Goal: Information Seeking & Learning: Learn about a topic

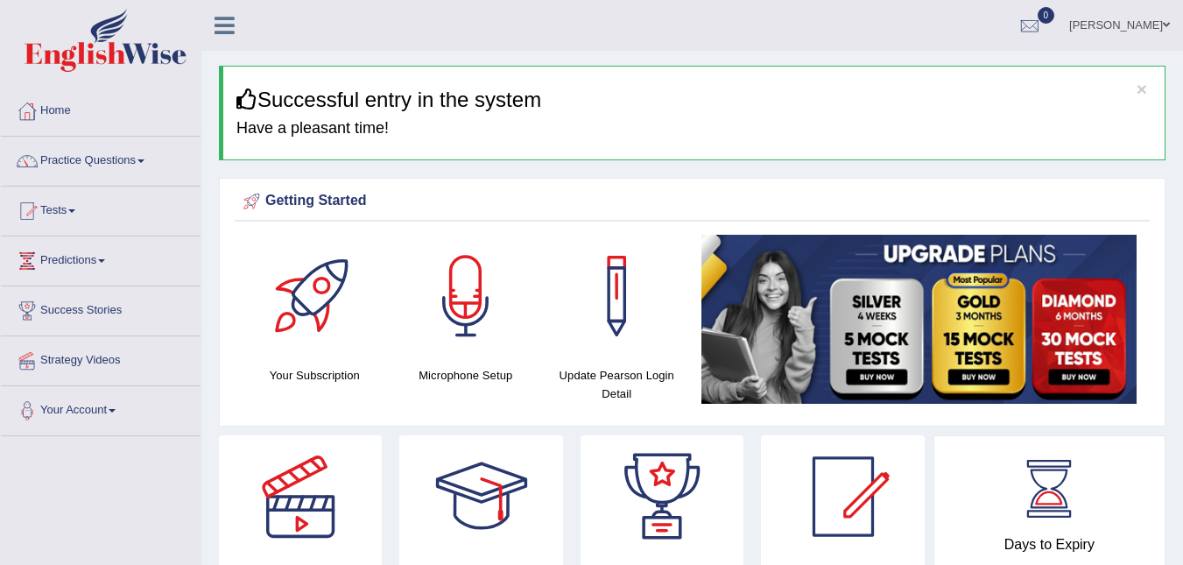
click at [72, 158] on link "Practice Questions" at bounding box center [101, 159] width 200 height 44
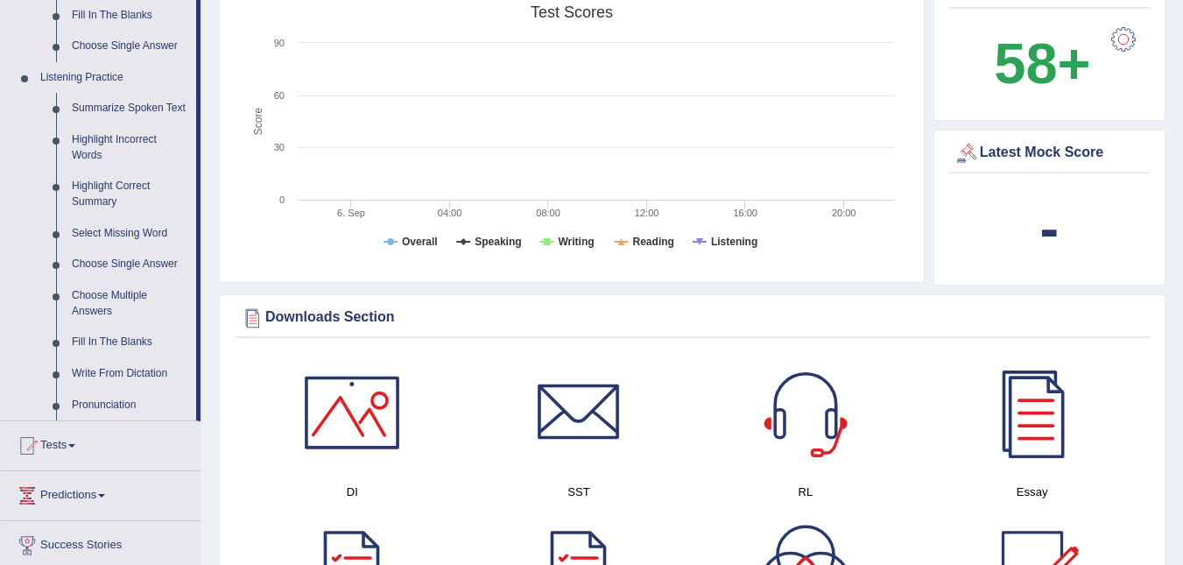
scroll to position [735, 0]
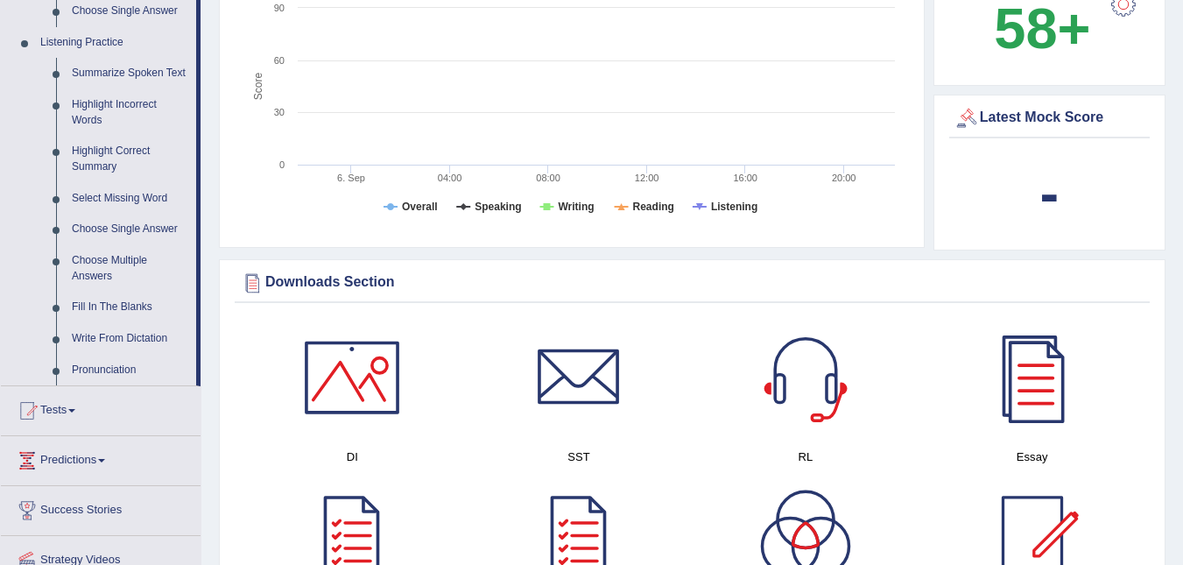
click at [130, 305] on link "Fill In The Blanks" at bounding box center [130, 308] width 132 height 32
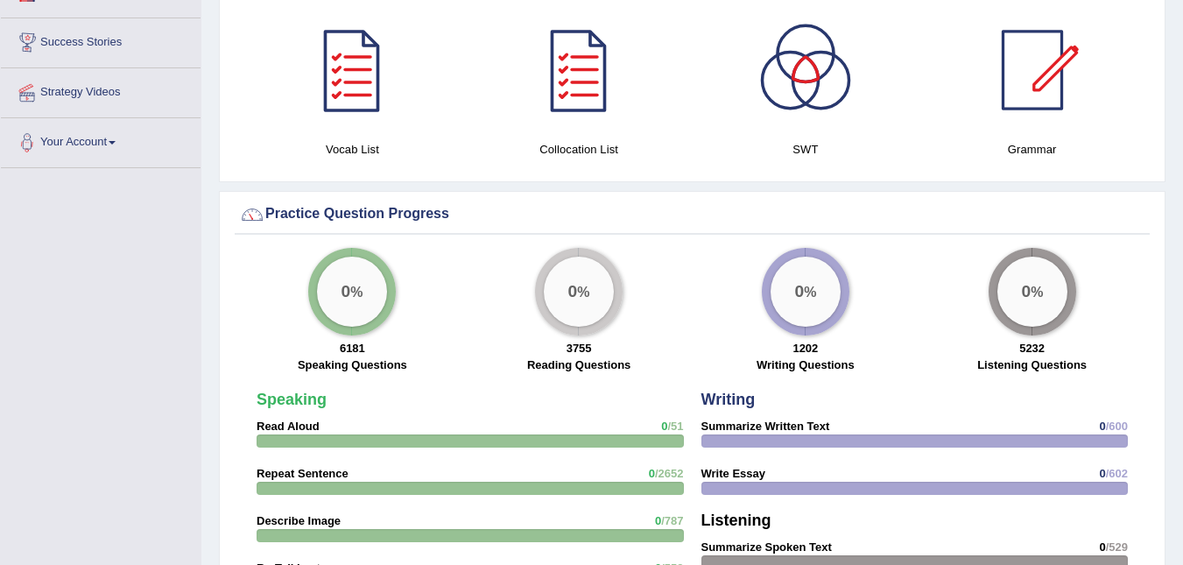
scroll to position [1265, 0]
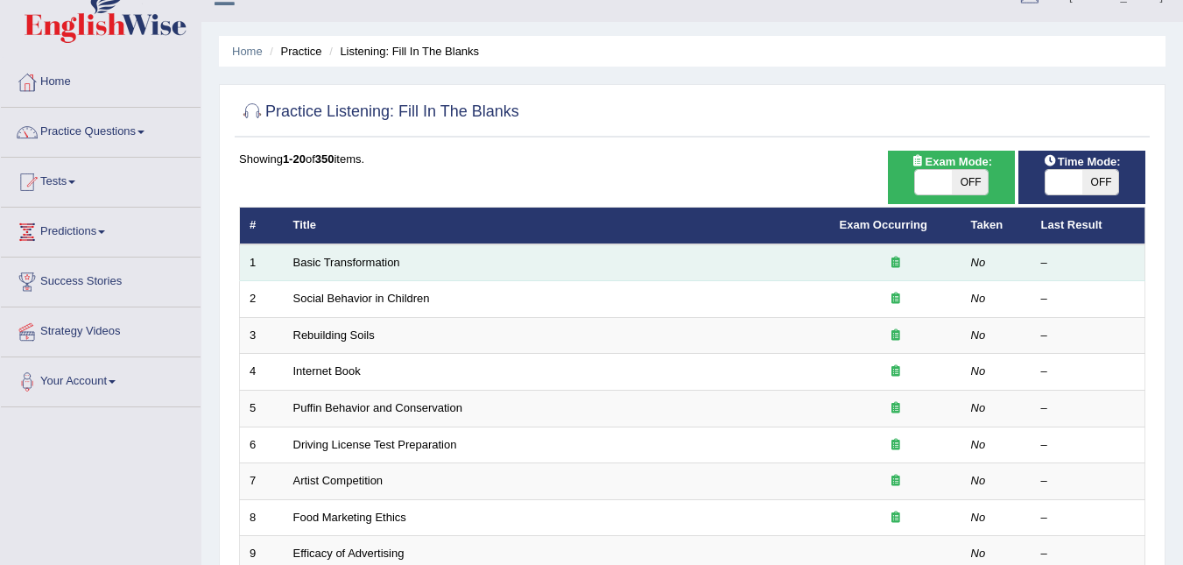
scroll to position [35, 0]
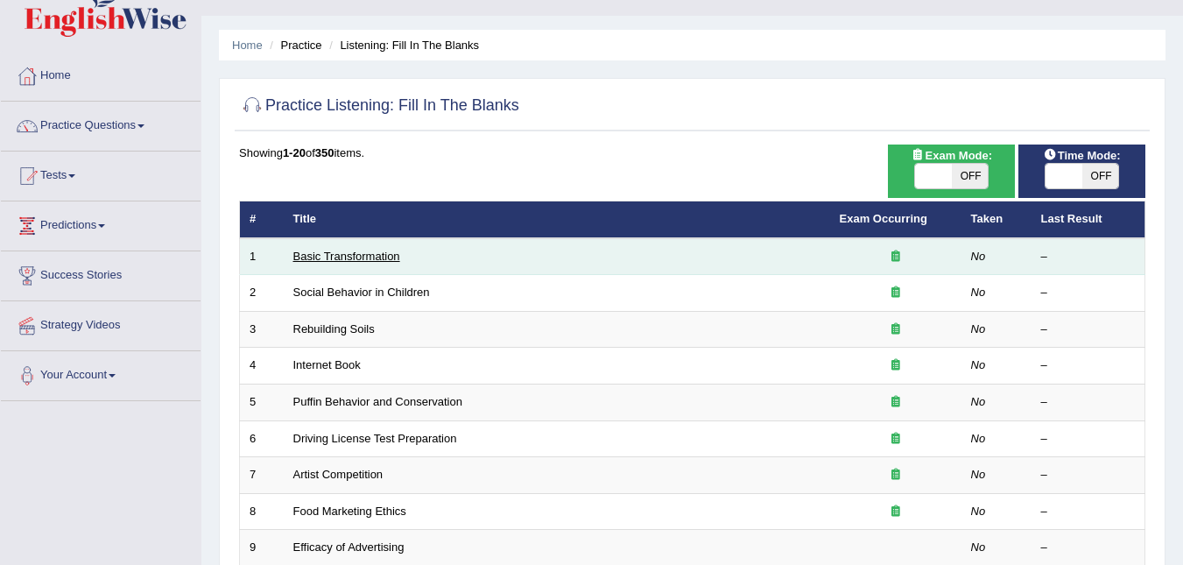
click at [334, 253] on link "Basic Transformation" at bounding box center [346, 255] width 107 height 13
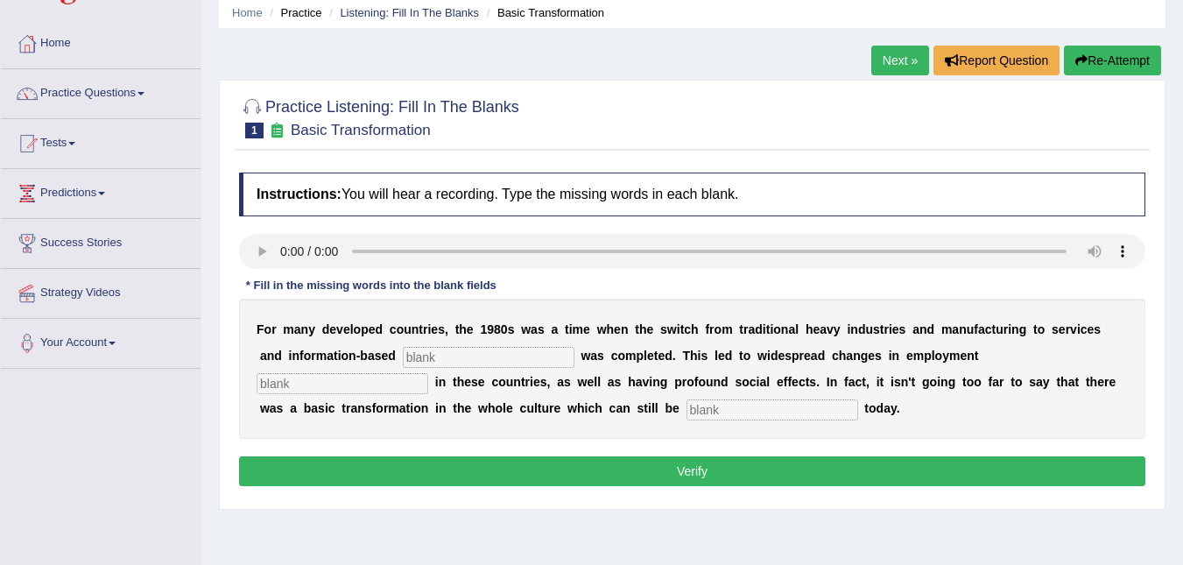
scroll to position [70, 0]
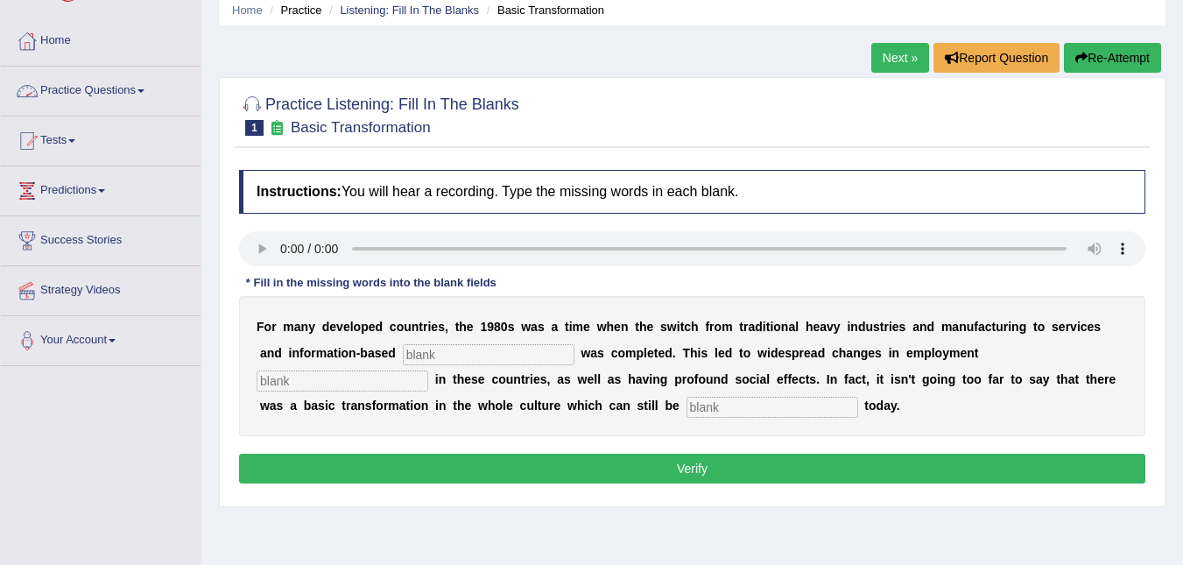
click at [40, 84] on link "Practice Questions" at bounding box center [101, 89] width 200 height 44
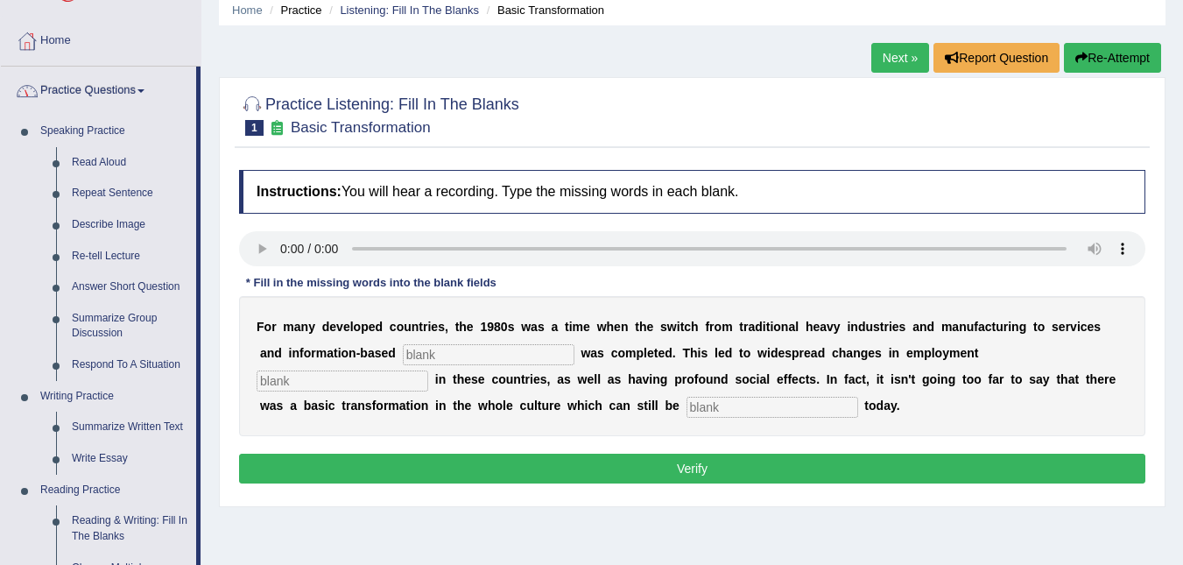
click at [15, 37] on div at bounding box center [27, 41] width 26 height 26
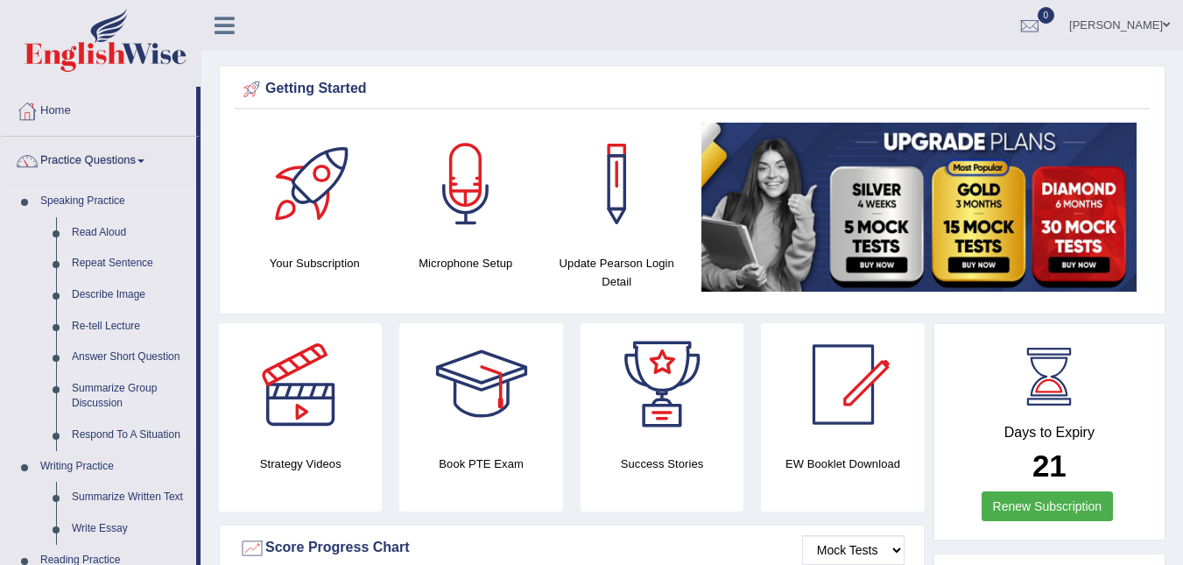
click at [19, 323] on li "Speaking Practice Read Aloud Repeat Sentence Describe Image Re-tell Lecture Ans…" at bounding box center [98, 318] width 195 height 265
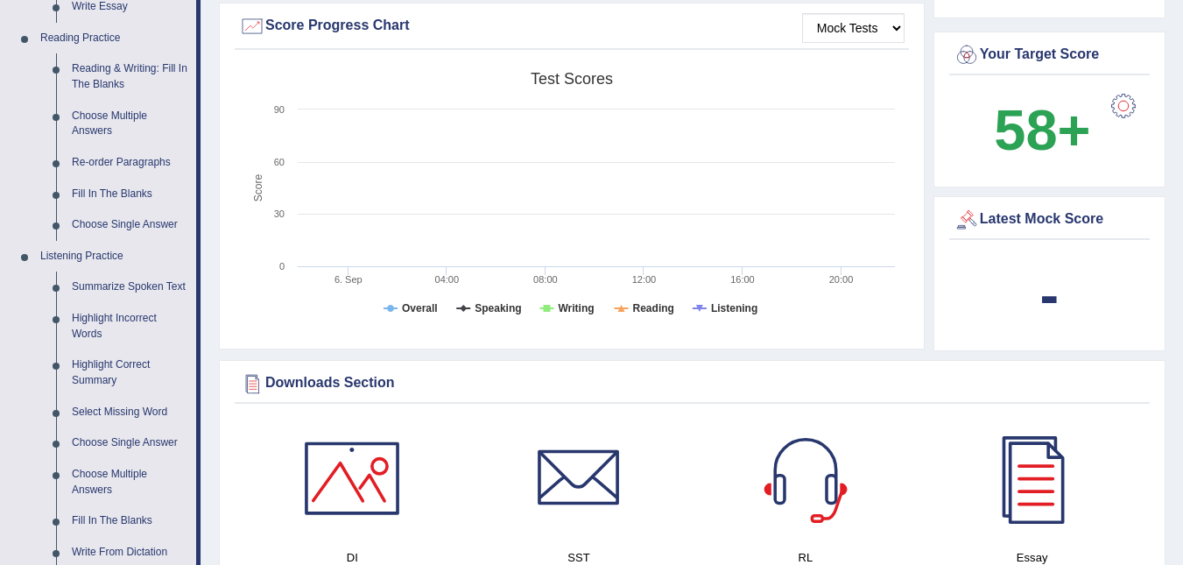
scroll to position [525, 0]
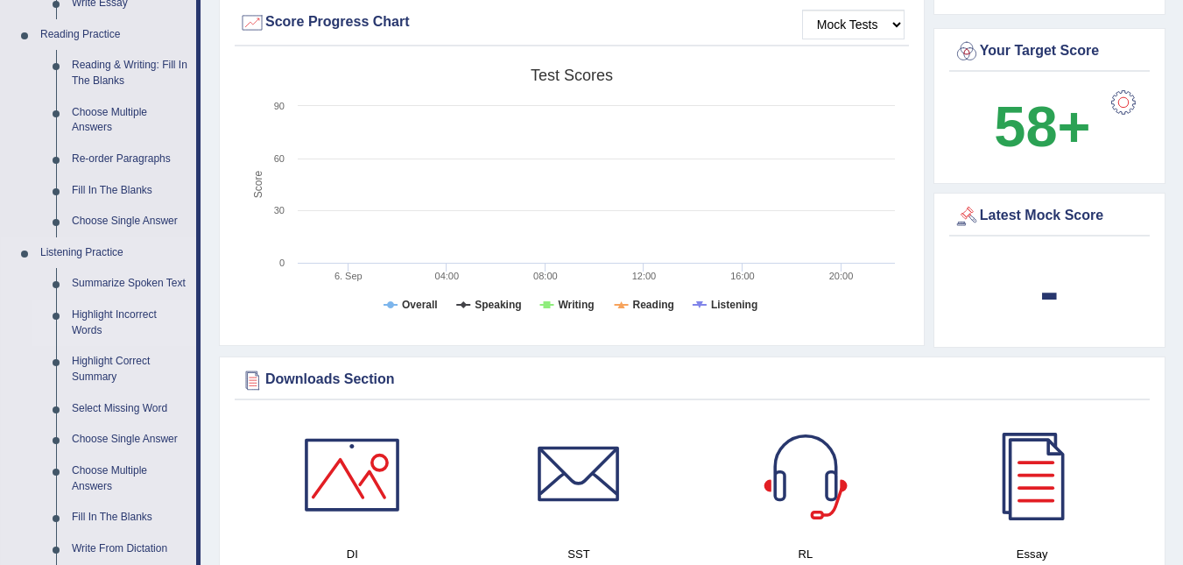
click at [93, 316] on link "Highlight Incorrect Words" at bounding box center [130, 322] width 132 height 46
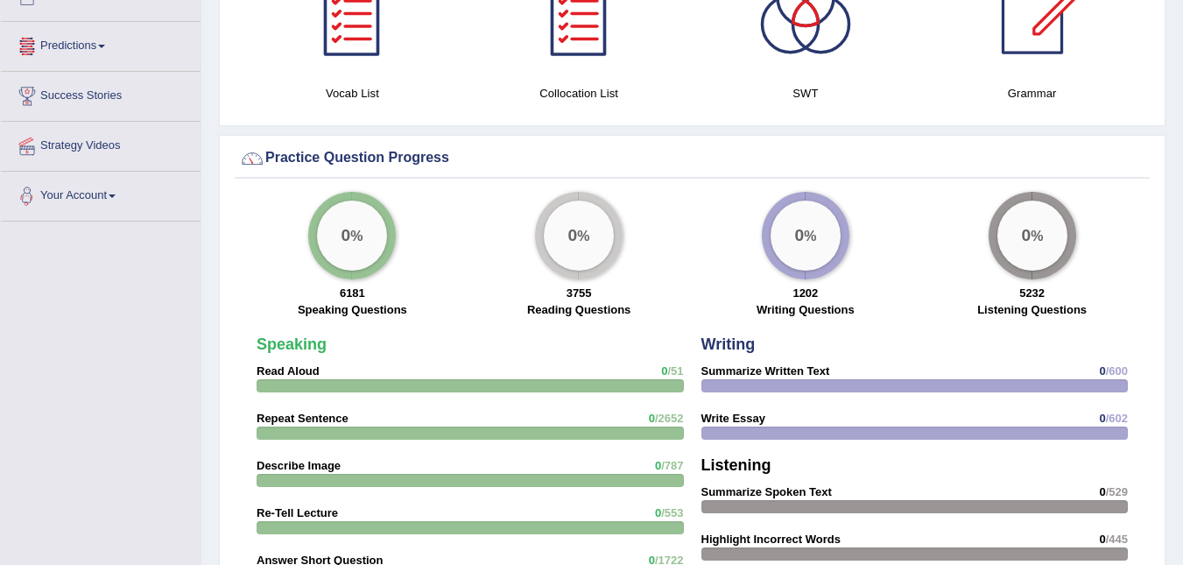
scroll to position [1208, 0]
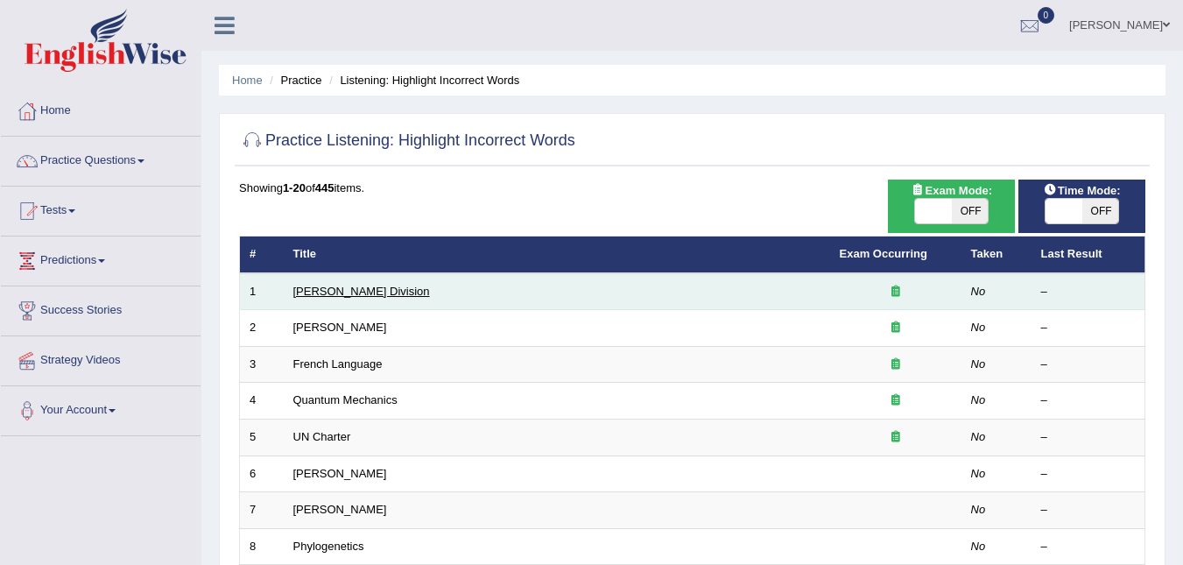
click at [308, 291] on link "[PERSON_NAME] Division" at bounding box center [361, 291] width 137 height 13
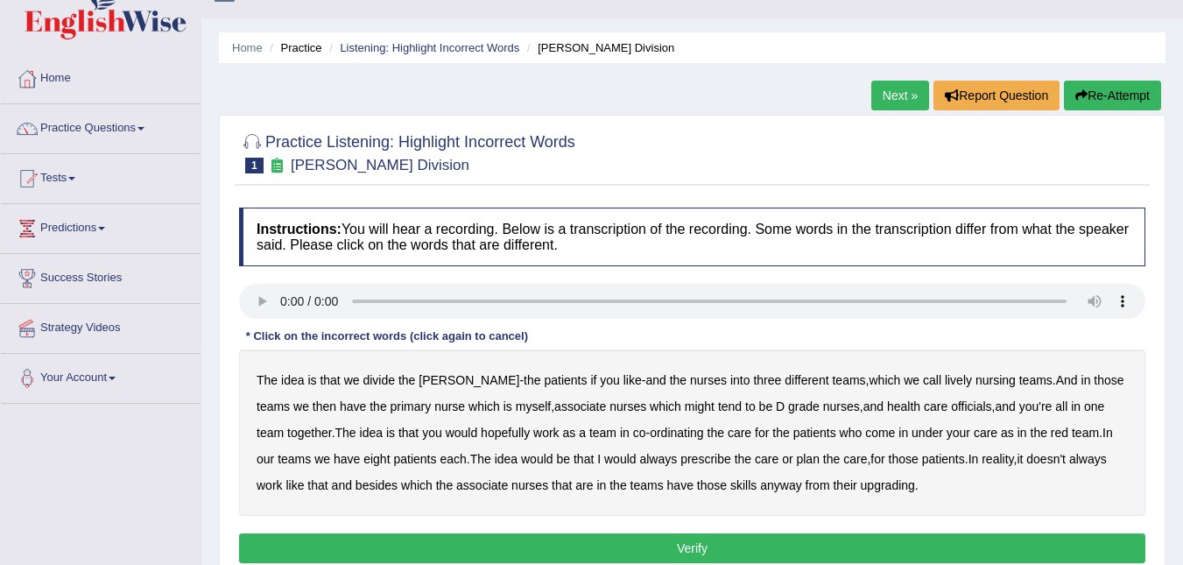
scroll to position [35, 0]
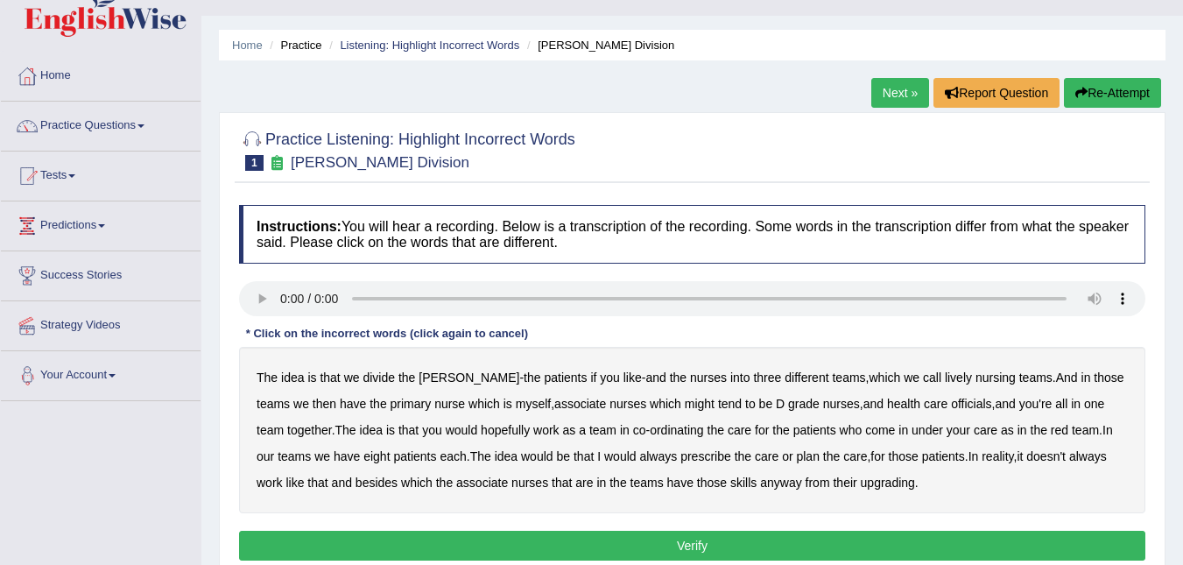
drag, startPoint x: 216, startPoint y: 435, endPoint x: 136, endPoint y: 370, distance: 103.4
click at [136, 370] on div "Toggle navigation Home Practice Questions Speaking Practice Read Aloud Repeat S…" at bounding box center [591, 420] width 1183 height 910
click at [898, 88] on link "Next »" at bounding box center [900, 93] width 58 height 30
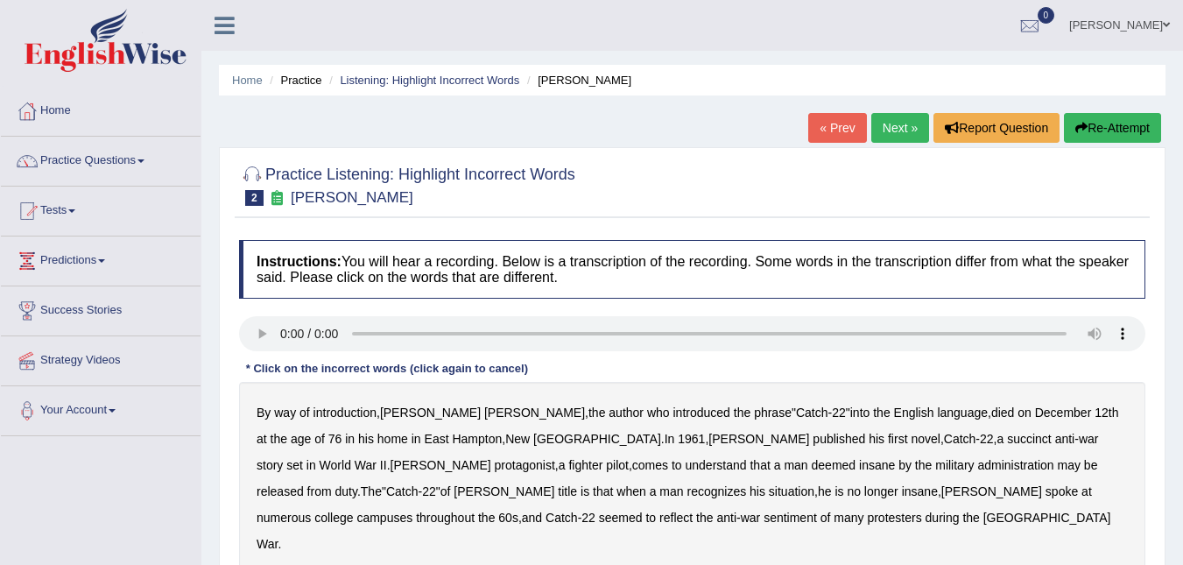
click at [937, 418] on b "language" at bounding box center [962, 412] width 51 height 14
click at [474, 510] on b "throughout" at bounding box center [445, 517] width 59 height 14
click at [769, 497] on b "situation" at bounding box center [792, 491] width 46 height 14
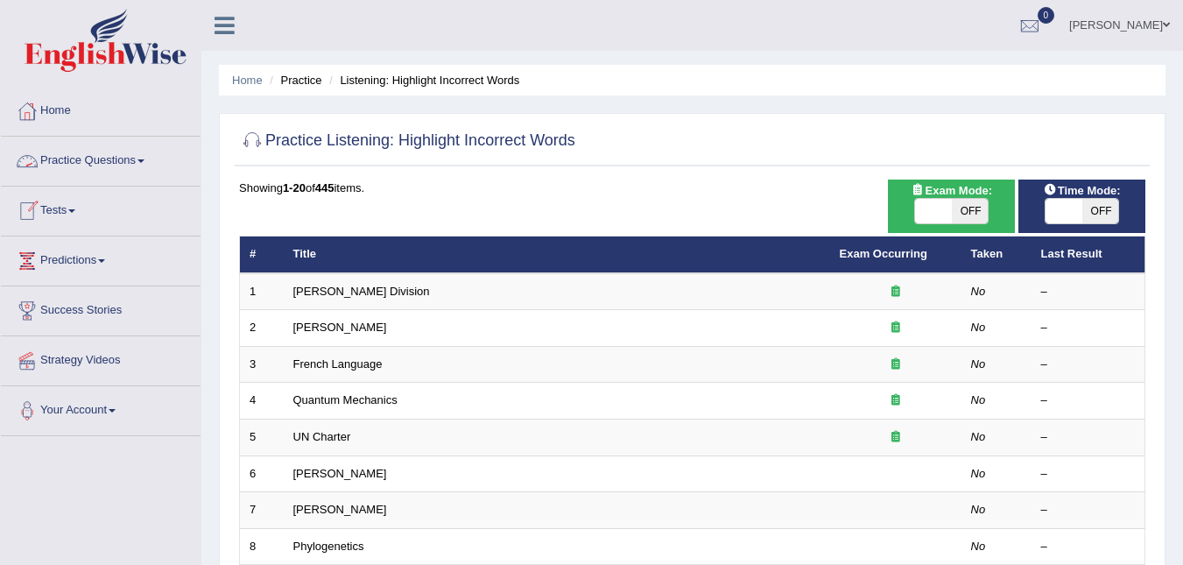
click at [76, 155] on link "Practice Questions" at bounding box center [101, 159] width 200 height 44
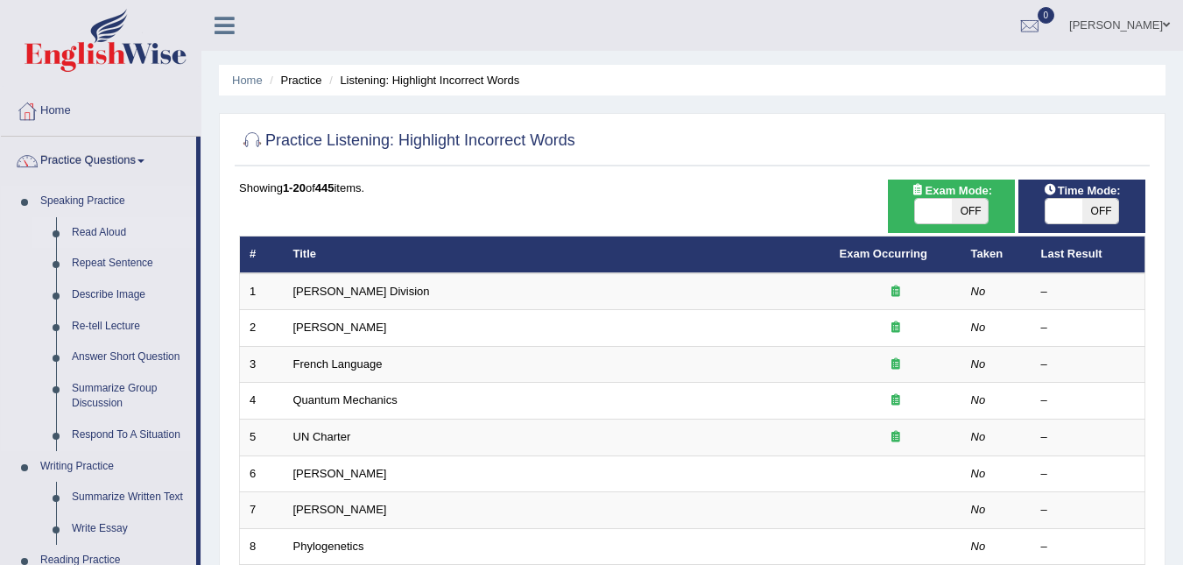
click at [179, 227] on link "Read Aloud" at bounding box center [130, 233] width 132 height 32
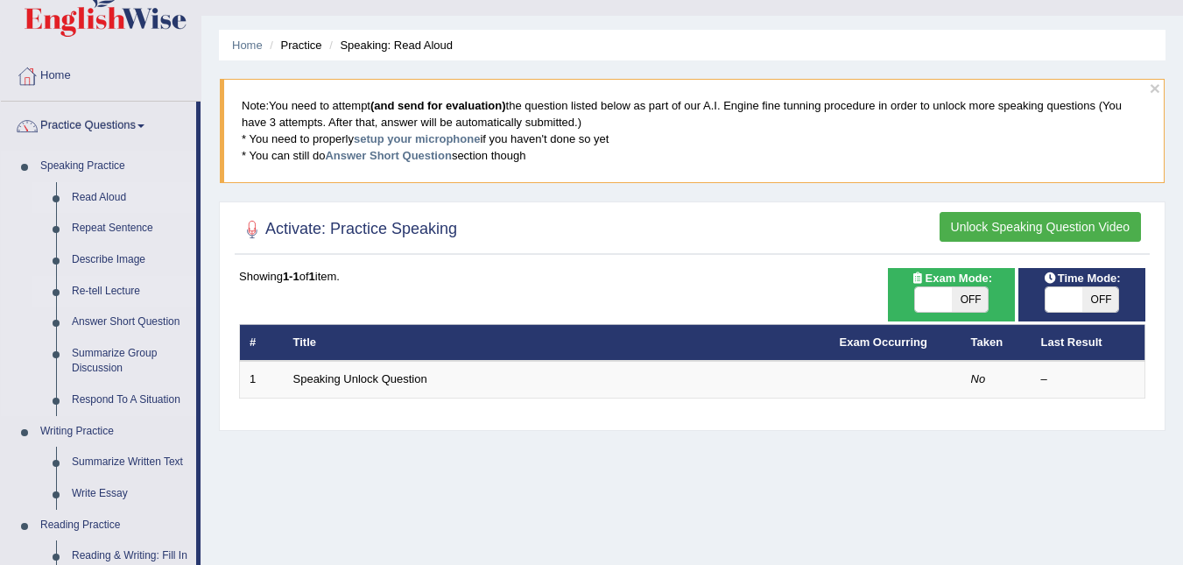
click at [41, 295] on li "Re-tell Lecture" at bounding box center [114, 292] width 164 height 32
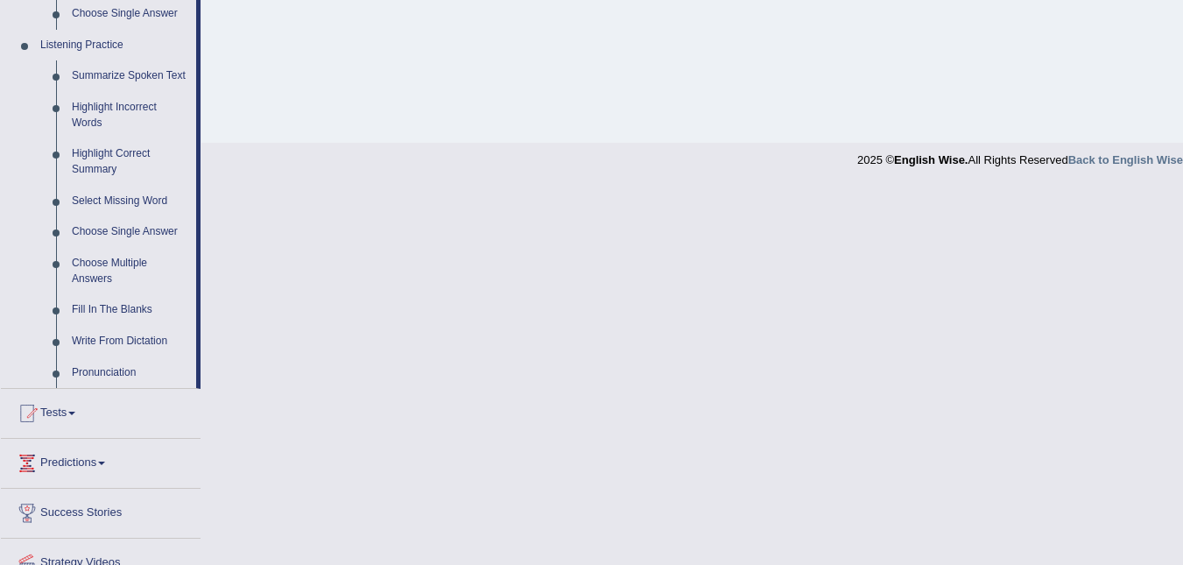
scroll to position [735, 0]
click at [103, 307] on link "Fill In The Blanks" at bounding box center [130, 308] width 132 height 32
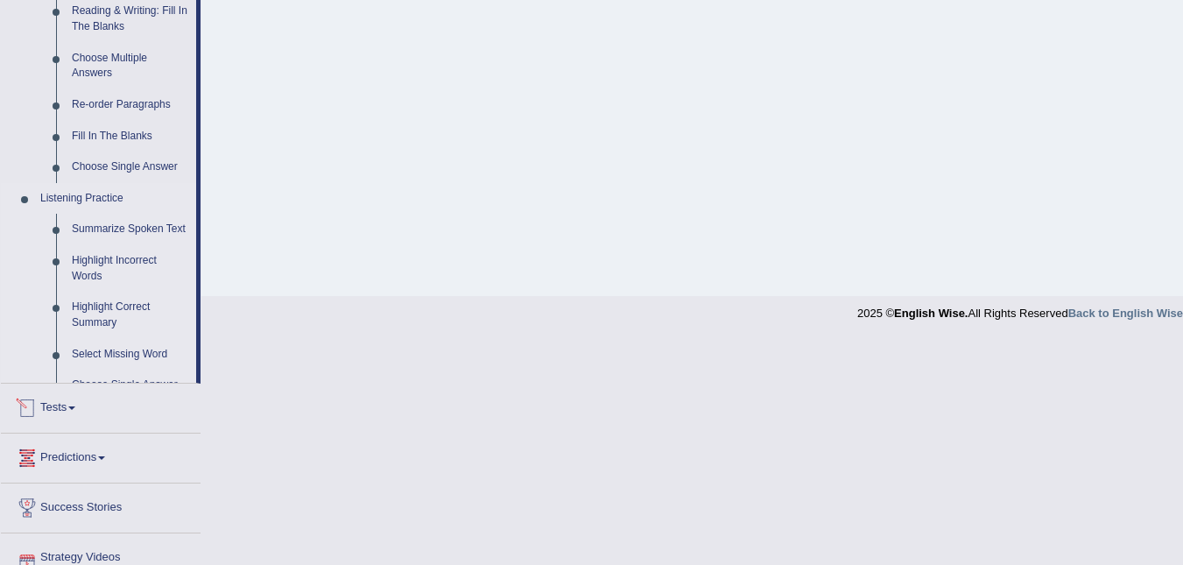
scroll to position [807, 0]
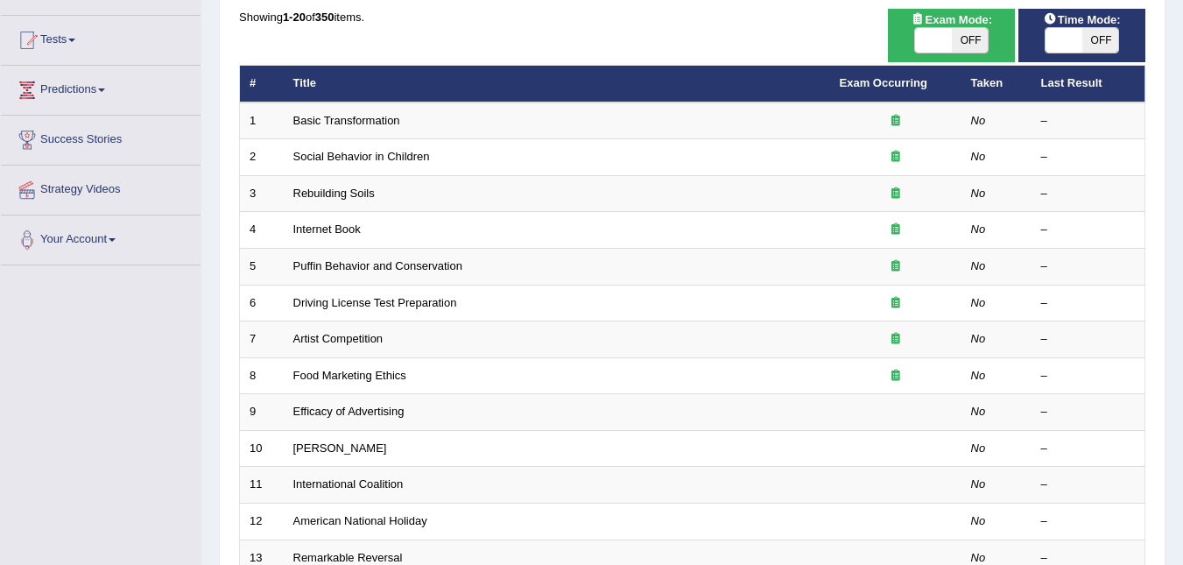
scroll to position [139, 0]
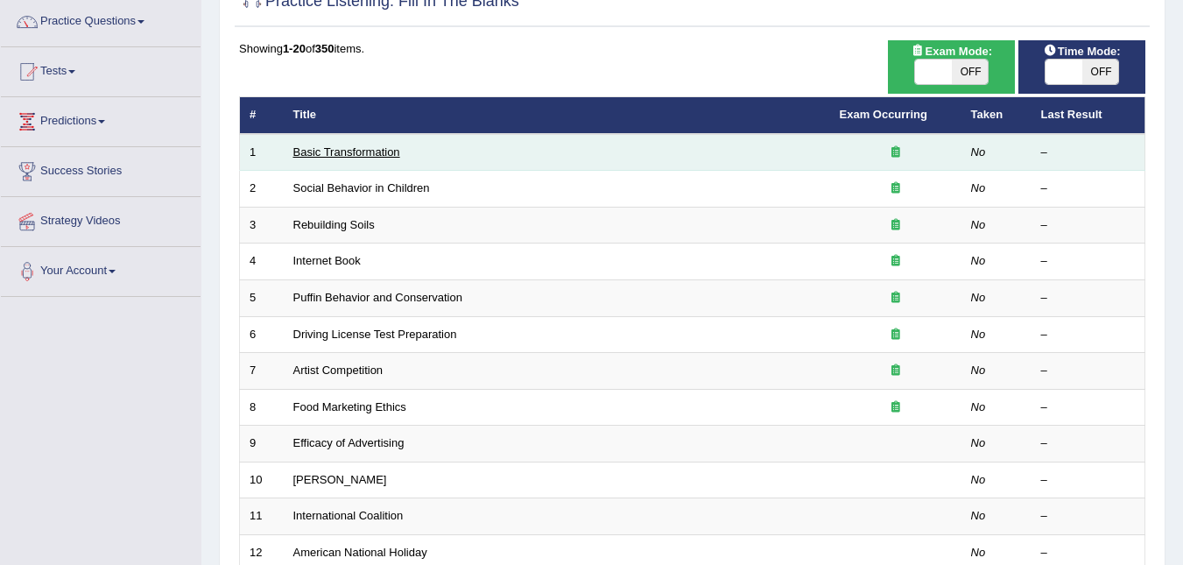
click at [310, 153] on link "Basic Transformation" at bounding box center [346, 151] width 107 height 13
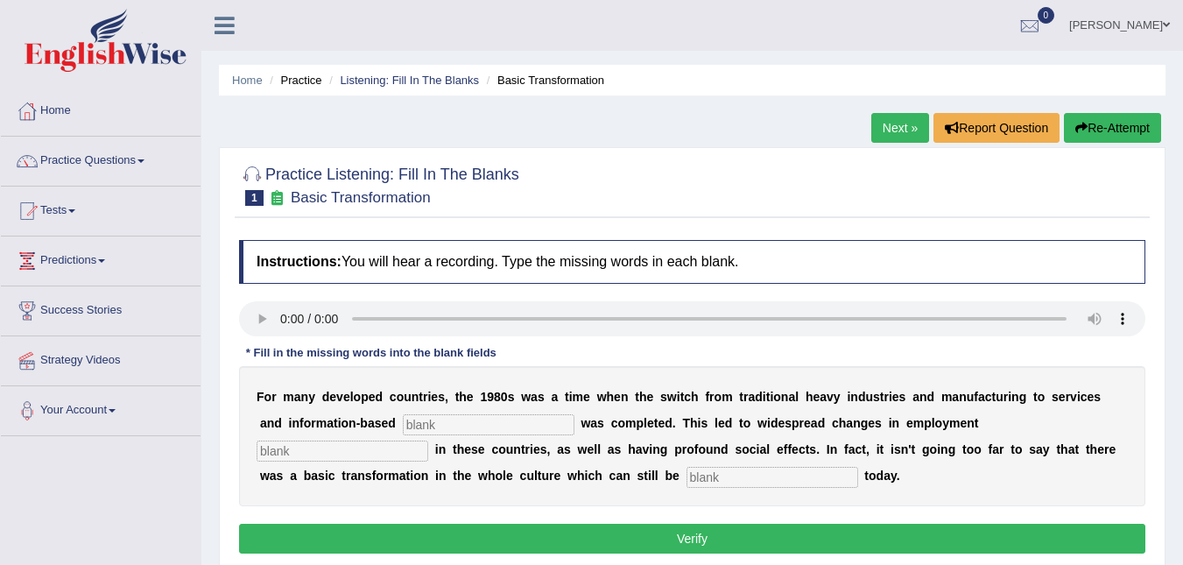
click at [894, 125] on link "Next »" at bounding box center [900, 128] width 58 height 30
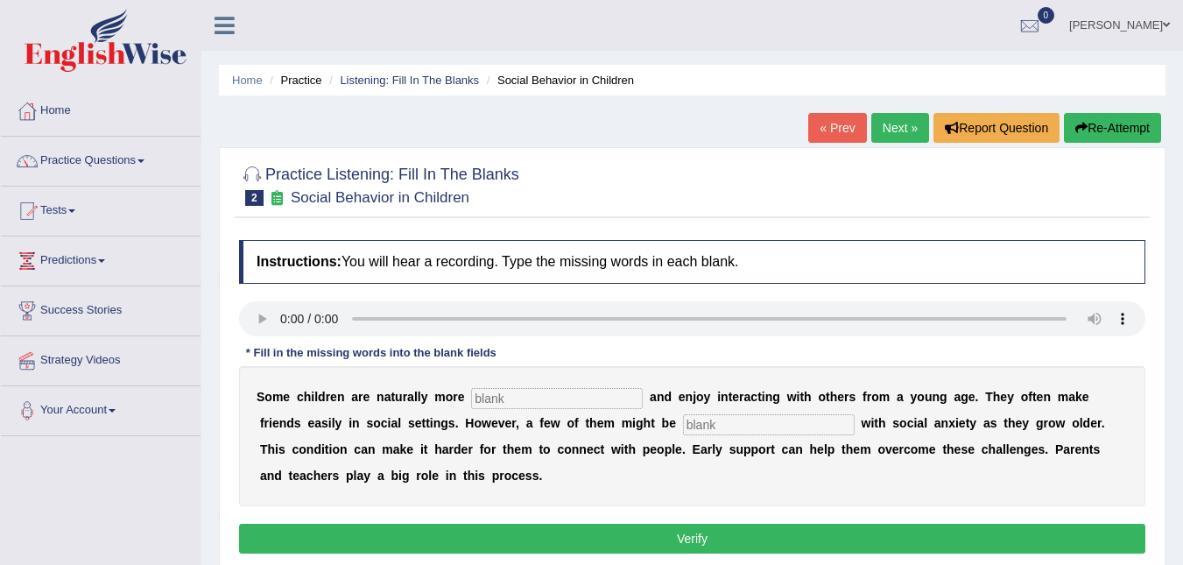
click at [881, 128] on link "Next »" at bounding box center [900, 128] width 58 height 30
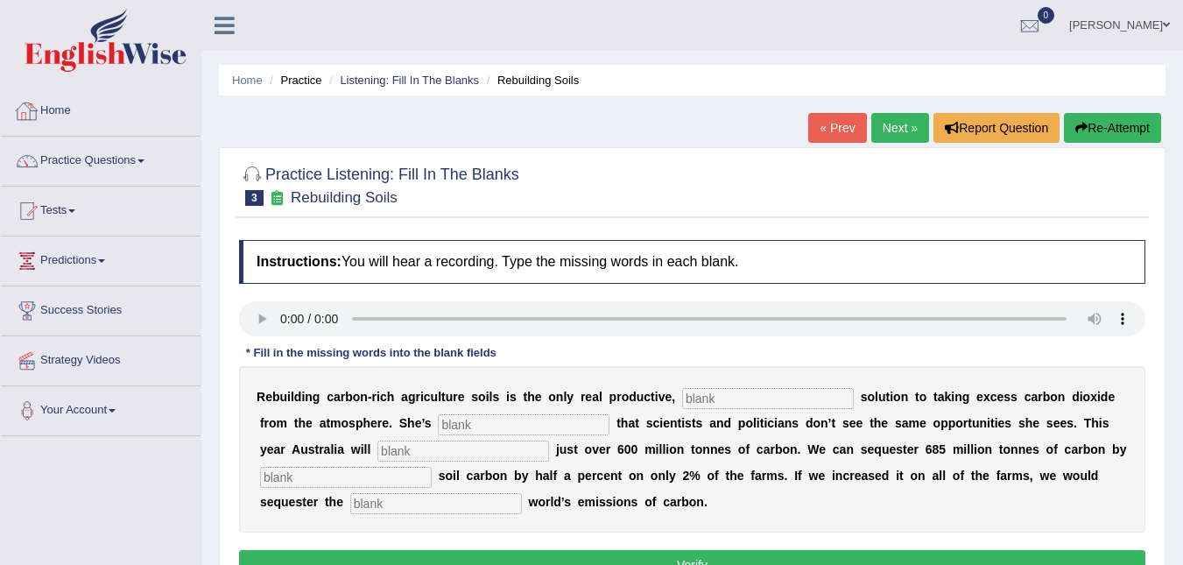
click at [43, 110] on link "Home" at bounding box center [101, 109] width 200 height 44
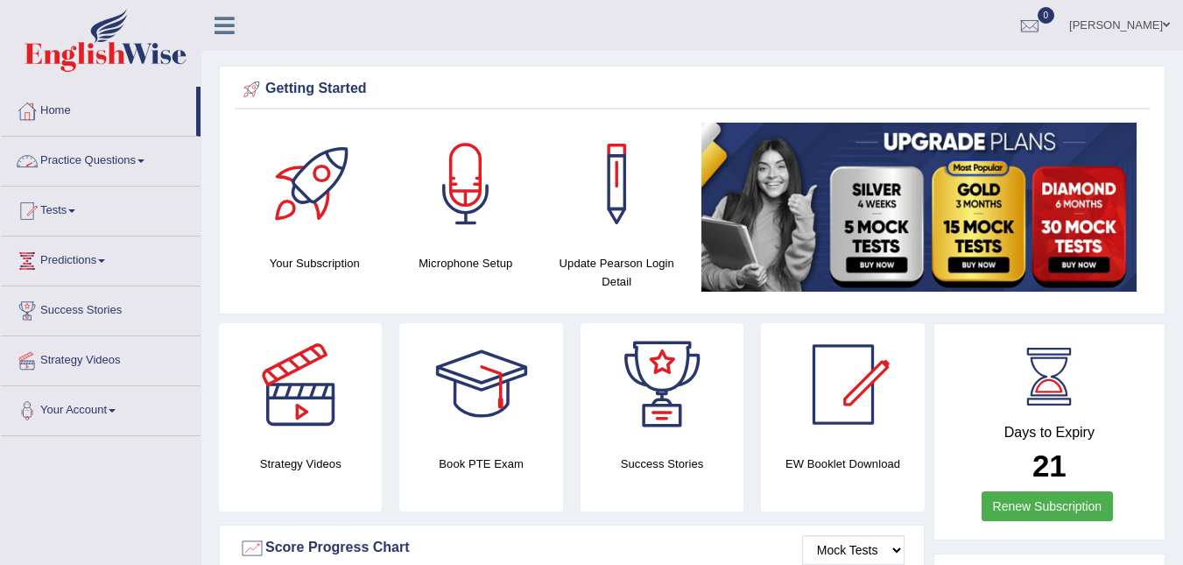
click at [74, 160] on link "Practice Questions" at bounding box center [101, 159] width 200 height 44
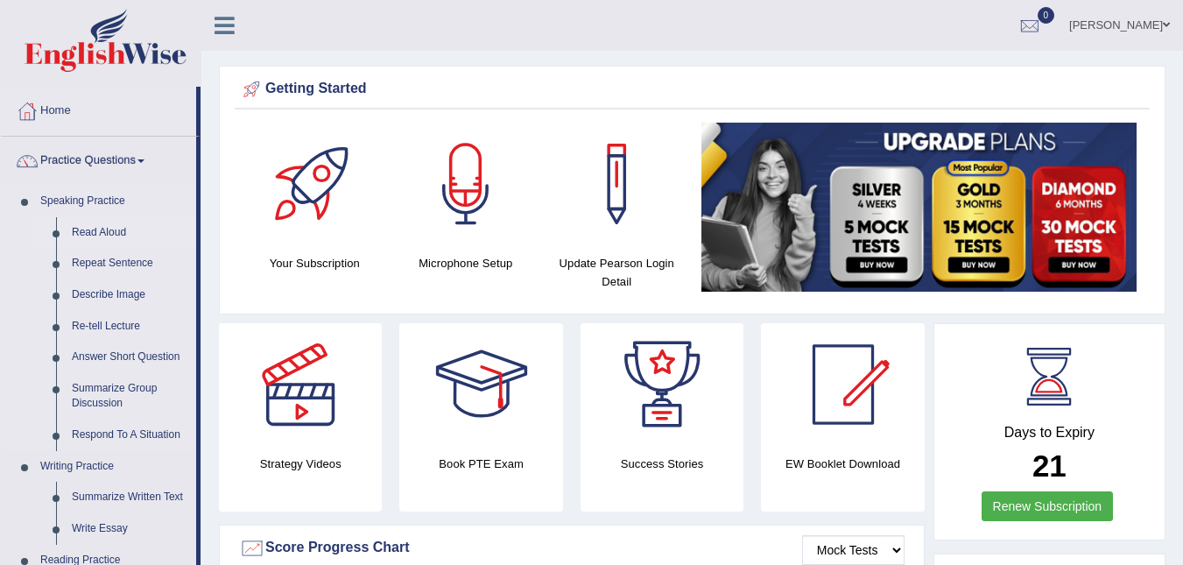
click at [90, 232] on link "Read Aloud" at bounding box center [130, 233] width 132 height 32
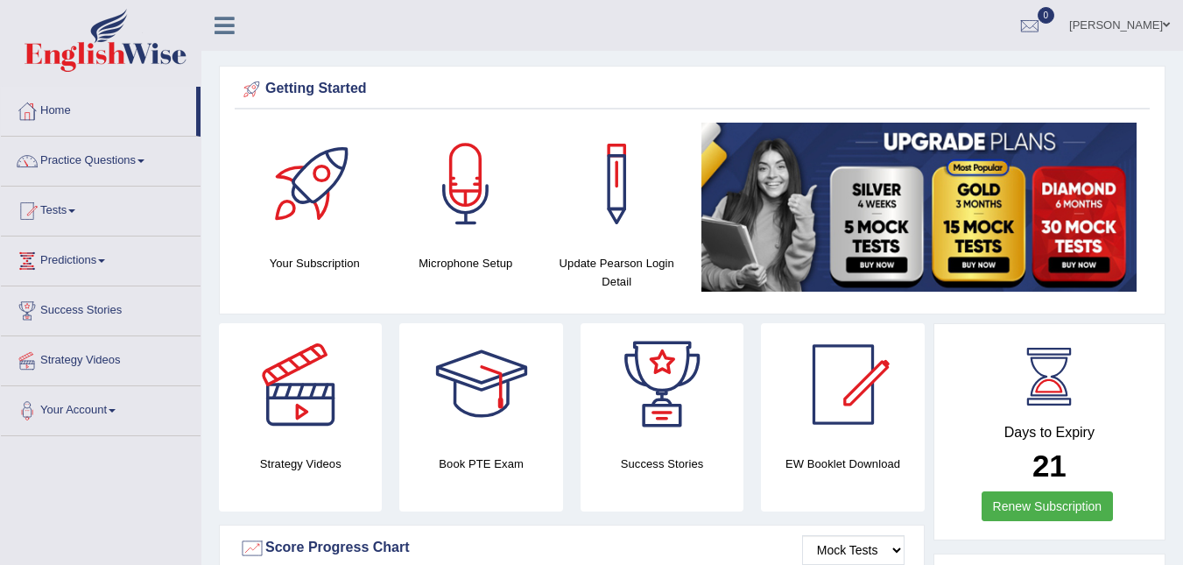
click at [67, 164] on link "Practice Questions" at bounding box center [101, 159] width 200 height 44
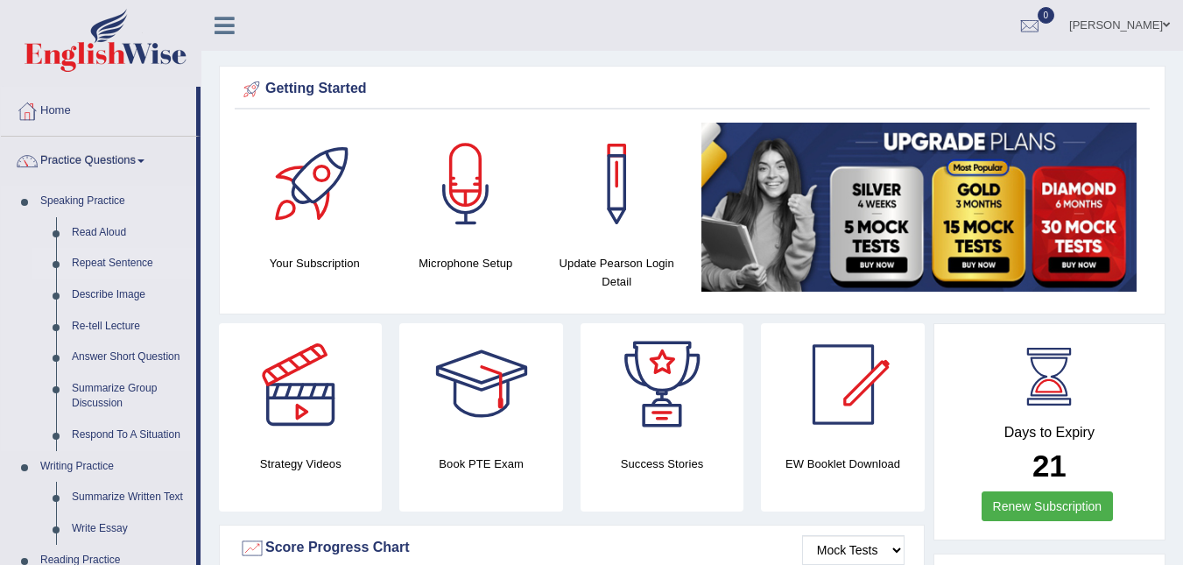
click at [105, 261] on link "Repeat Sentence" at bounding box center [130, 264] width 132 height 32
